Goal: Navigation & Orientation: Find specific page/section

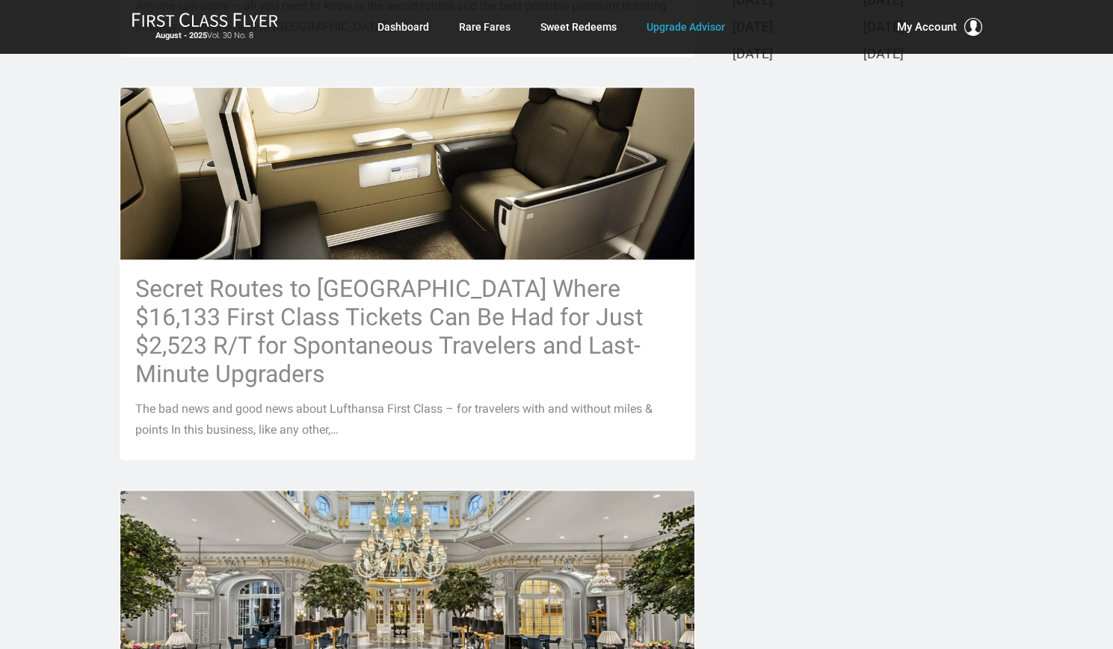
scroll to position [191, 0]
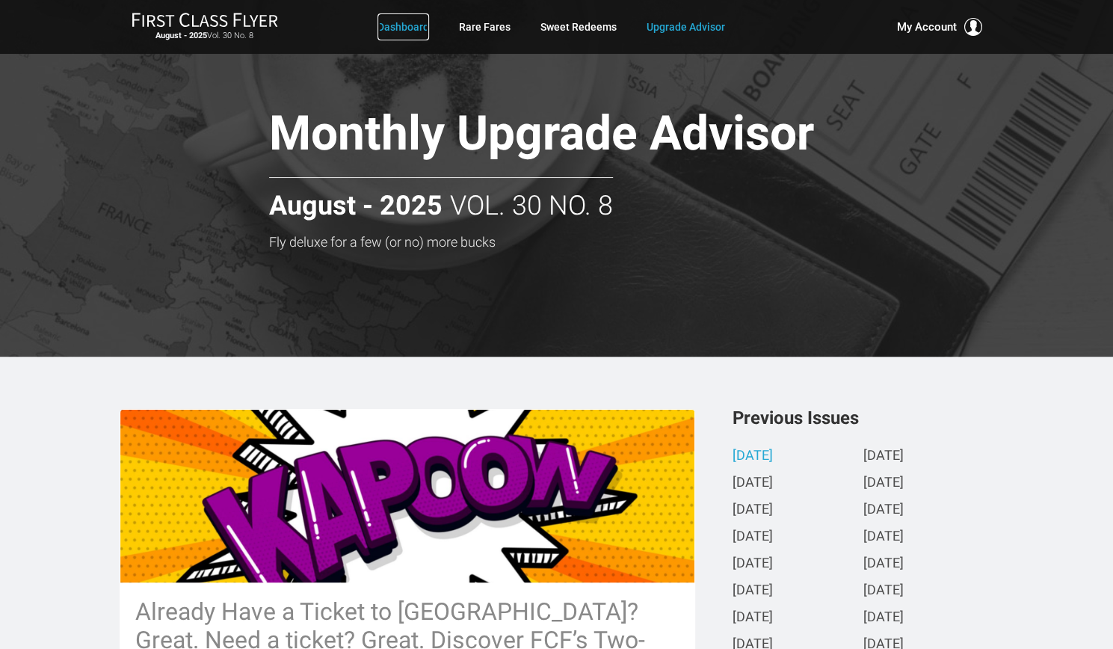
click at [412, 29] on link "Dashboard" at bounding box center [403, 26] width 52 height 27
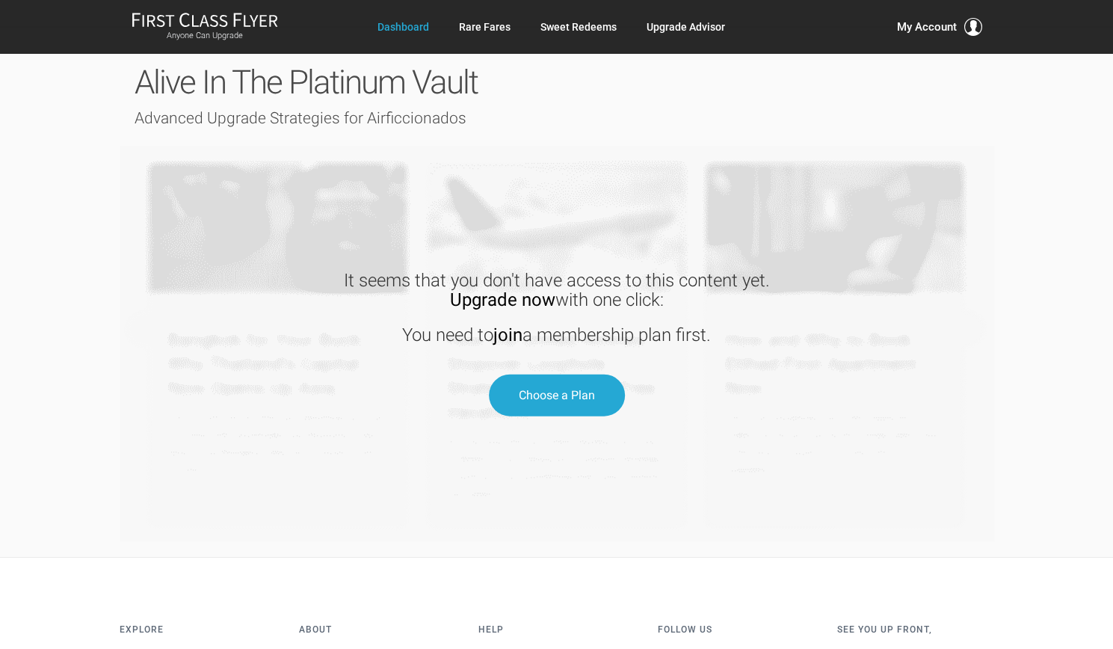
scroll to position [1345, 0]
